Goal: Task Accomplishment & Management: Use online tool/utility

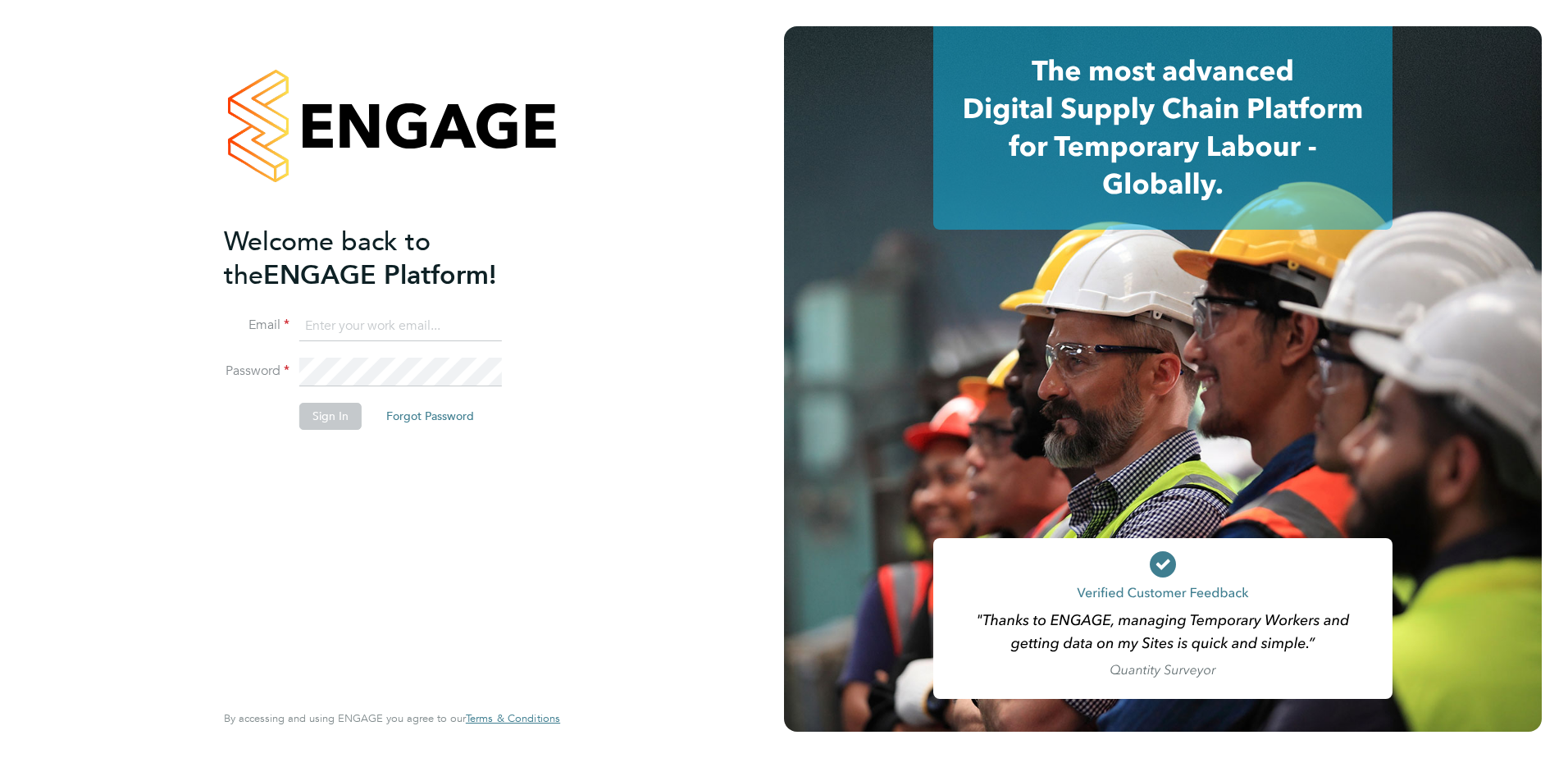
type input "sam.hutchinson@vistry.co.uk"
click at [325, 417] on button "Sign In" at bounding box center [330, 416] width 62 height 26
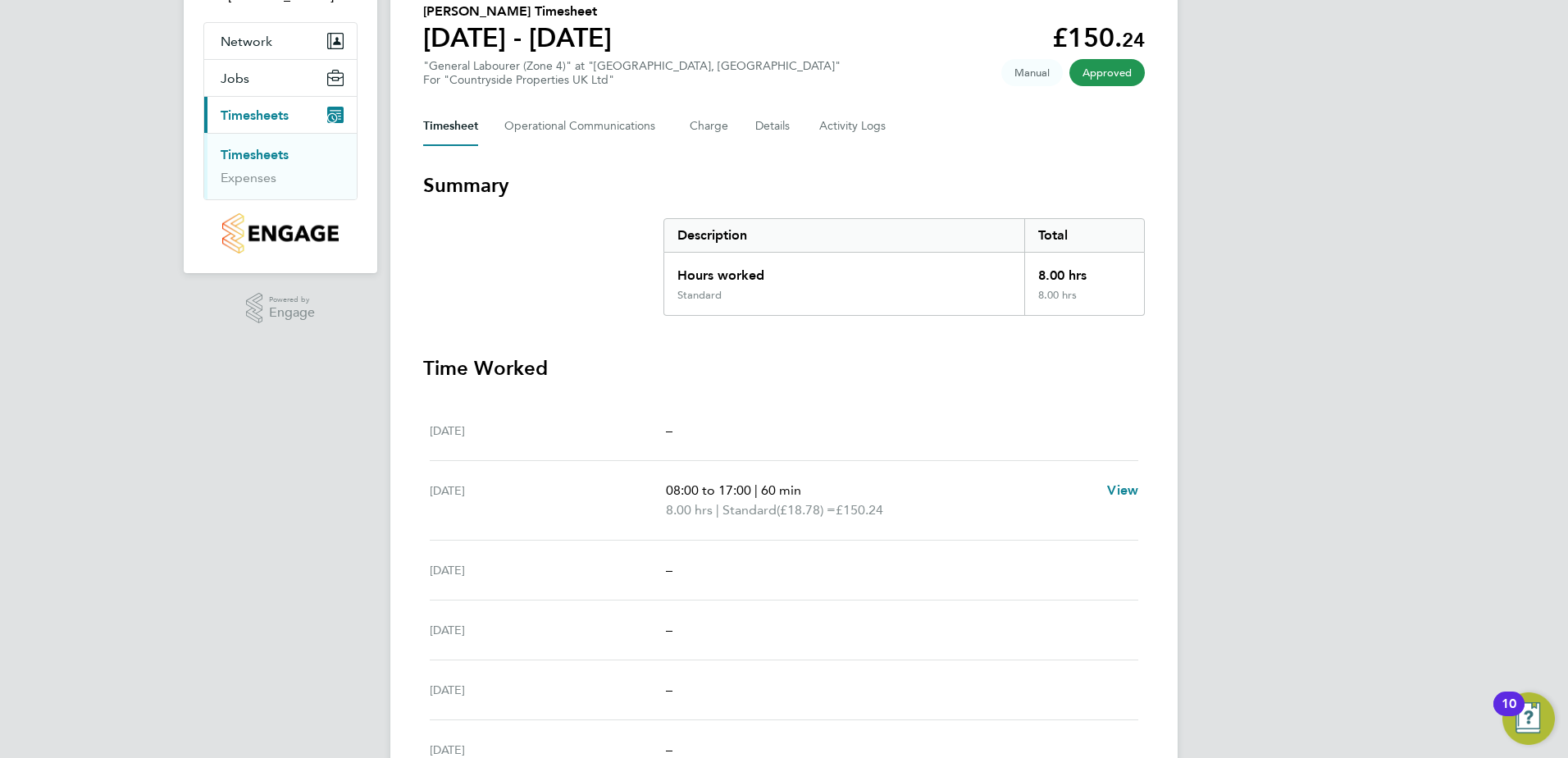
scroll to position [164, 0]
